Goal: Task Accomplishment & Management: Use online tool/utility

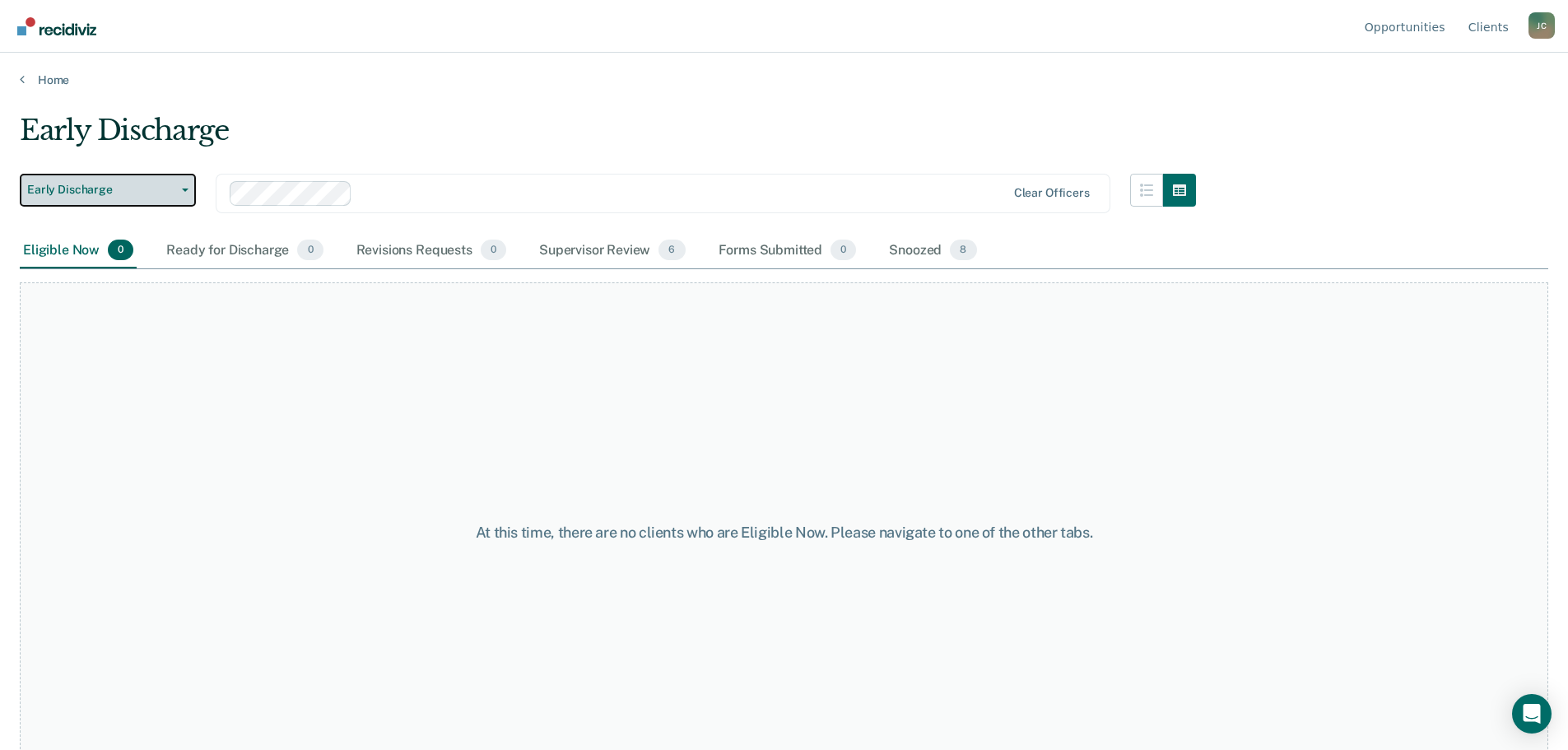
click at [143, 188] on span "Early Discharge" at bounding box center [100, 190] width 148 height 14
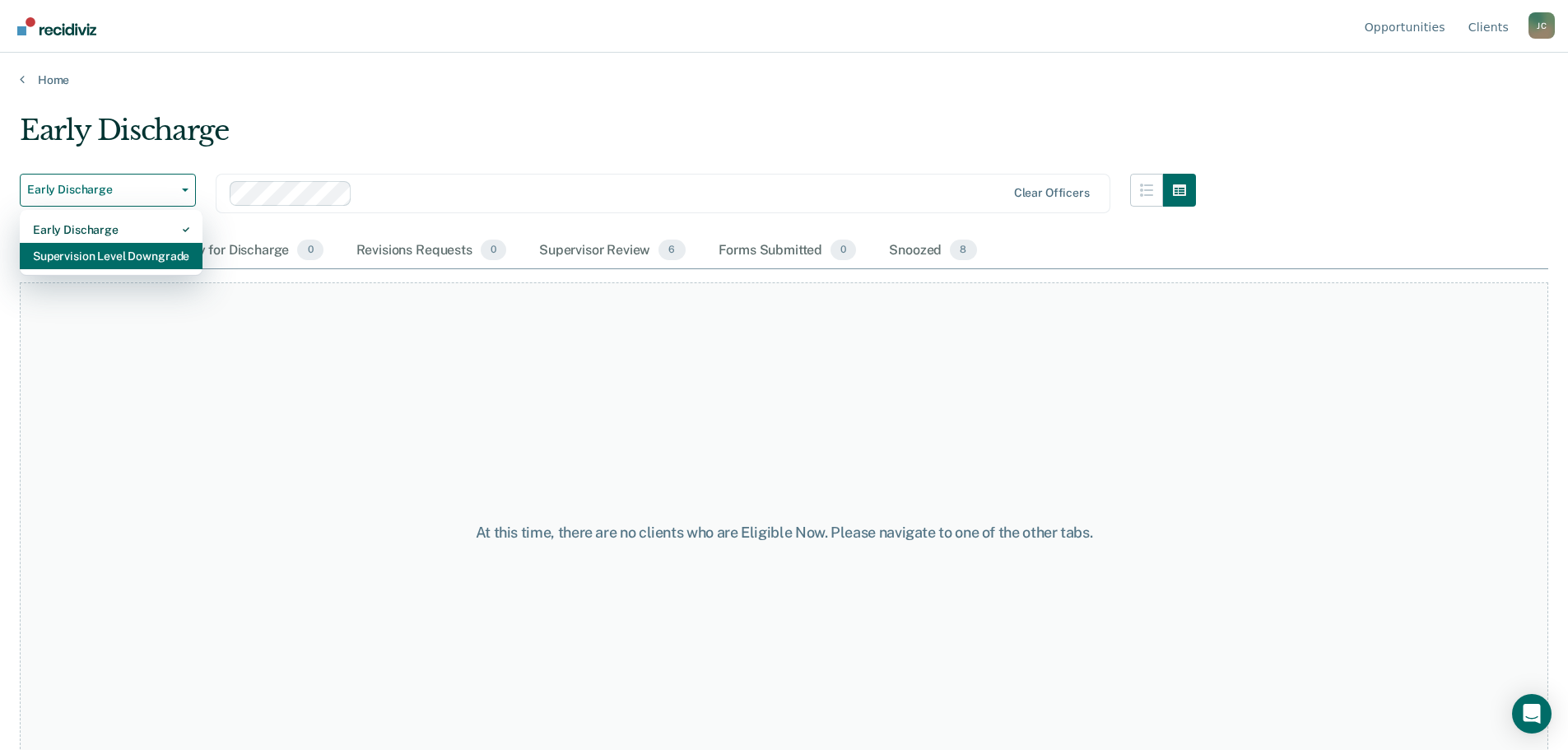
click at [138, 252] on div "Supervision Level Downgrade" at bounding box center [110, 256] width 156 height 27
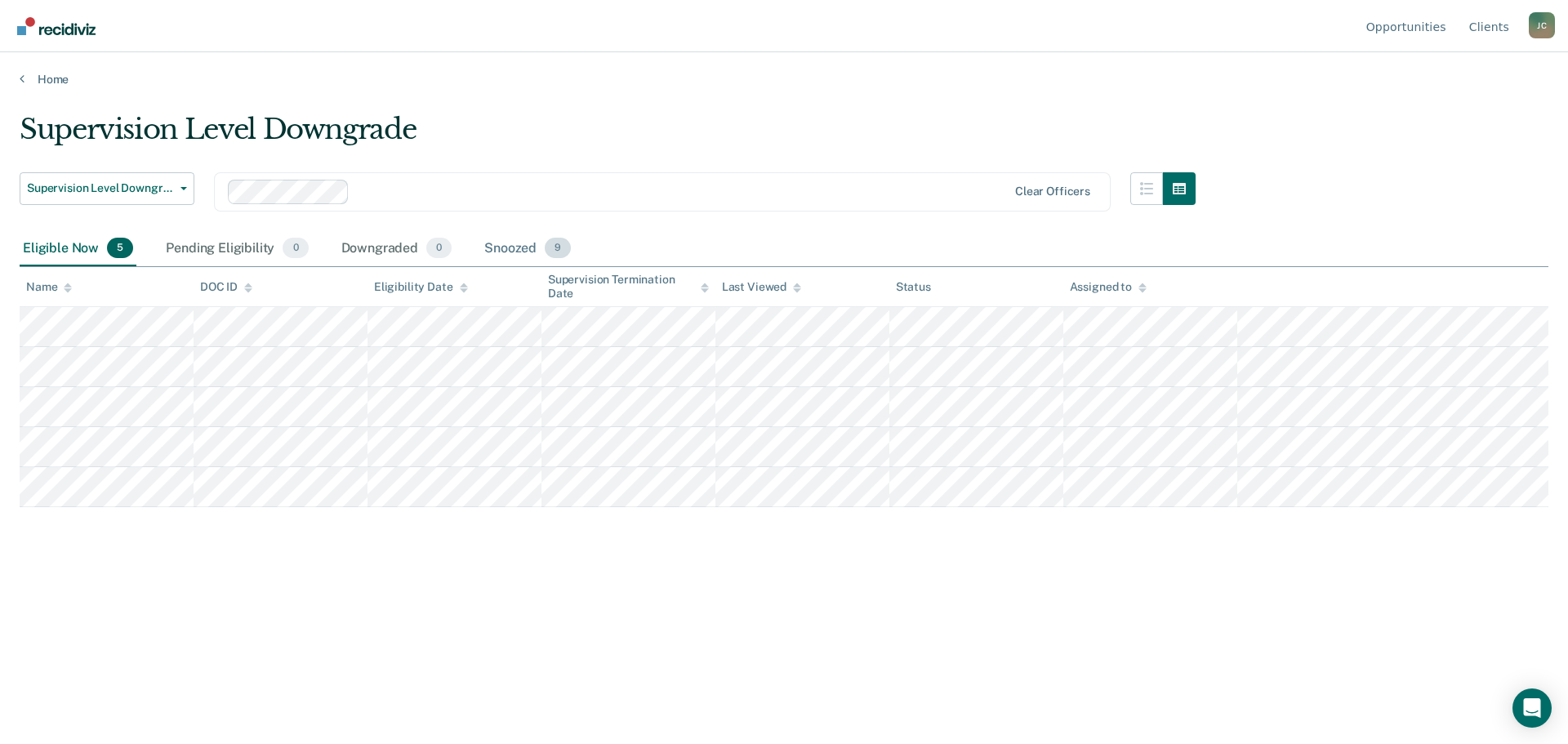
click at [497, 243] on div "Snoozed 9" at bounding box center [527, 249] width 93 height 35
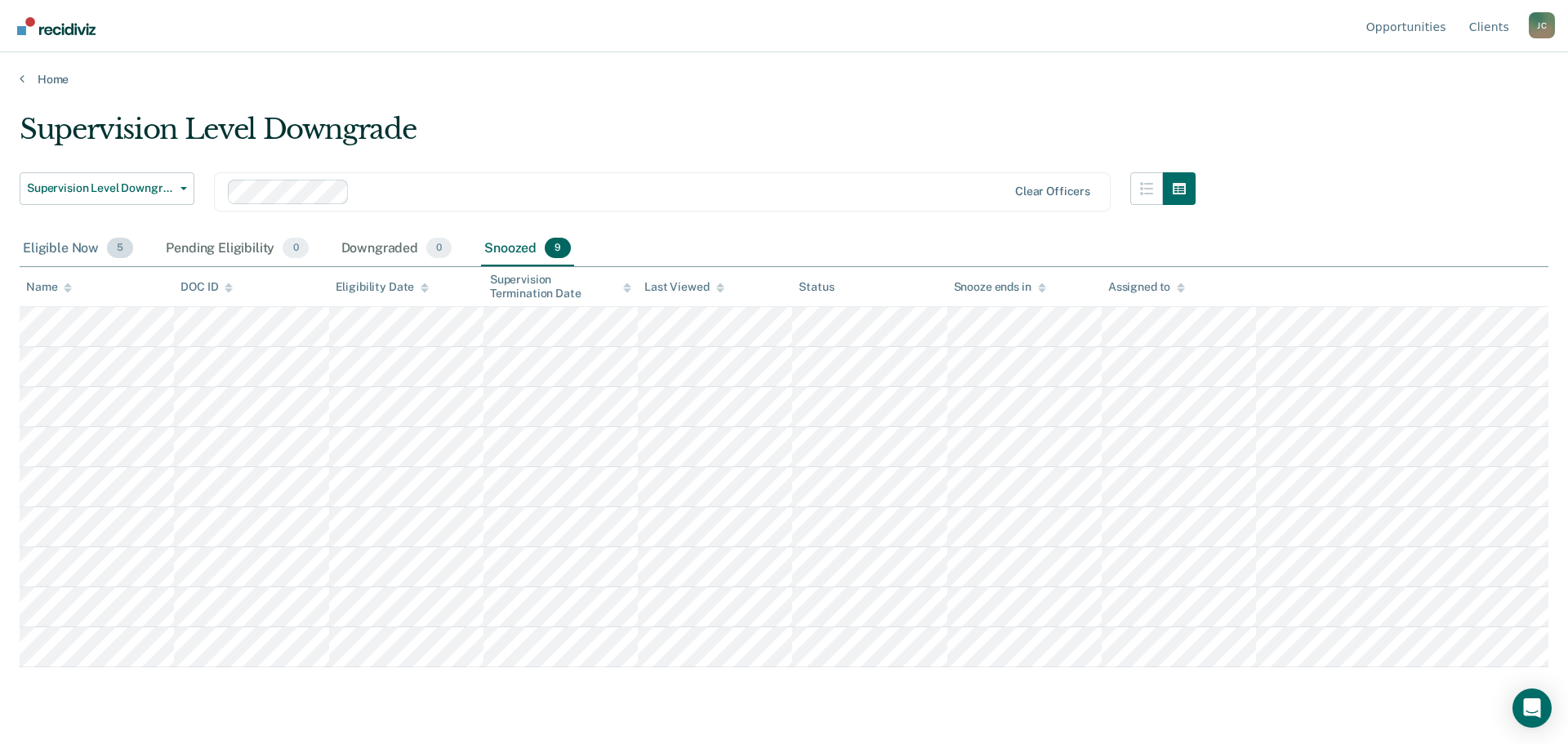
click at [79, 247] on div "Eligible Now 5" at bounding box center [78, 249] width 117 height 35
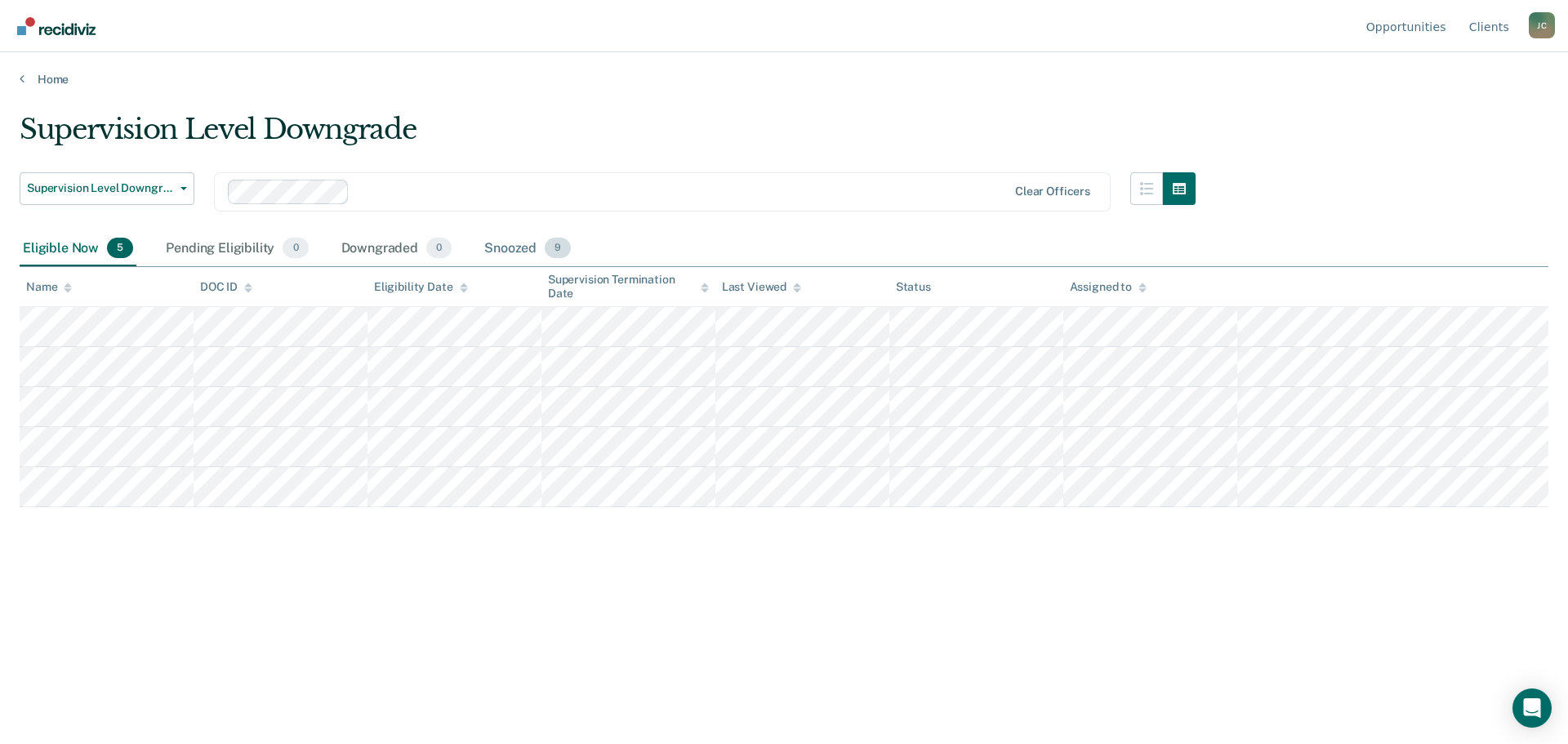
click at [513, 246] on div "Snoozed 9" at bounding box center [527, 249] width 93 height 35
